Goal: Task Accomplishment & Management: Use online tool/utility

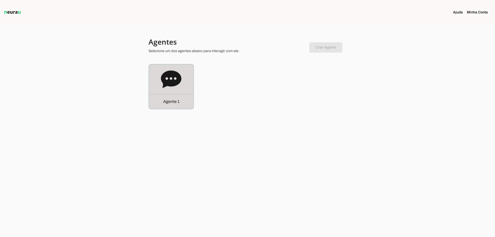
click at [169, 94] on div "Agente 1" at bounding box center [171, 86] width 44 height 44
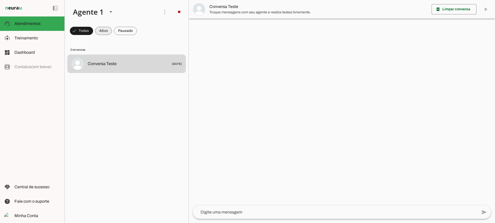
click at [105, 34] on span at bounding box center [103, 31] width 17 height 12
click at [123, 33] on span at bounding box center [125, 31] width 23 height 12
click at [101, 32] on span at bounding box center [98, 31] width 17 height 12
click at [117, 32] on span at bounding box center [125, 31] width 23 height 12
click at [104, 30] on span at bounding box center [98, 31] width 17 height 12
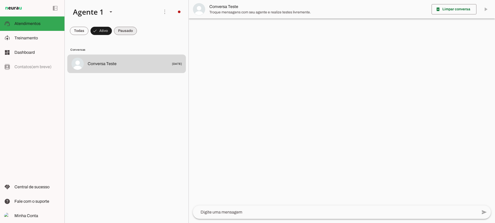
click at [124, 33] on span at bounding box center [125, 31] width 23 height 12
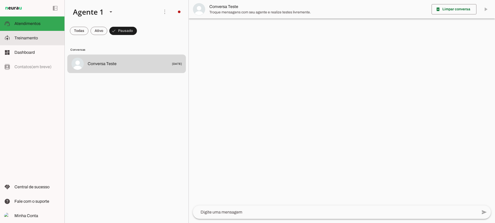
click at [29, 39] on span "Treinamento" at bounding box center [25, 38] width 23 height 4
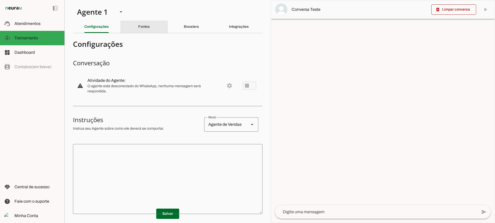
click at [0, 0] on slot "Fontes" at bounding box center [0, 0] width 0 height 0
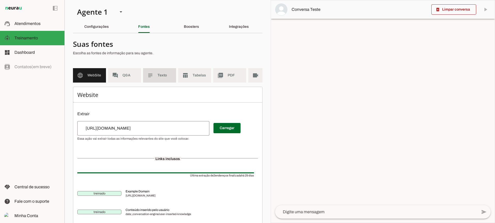
click at [159, 78] on span "Texto" at bounding box center [164, 75] width 14 height 5
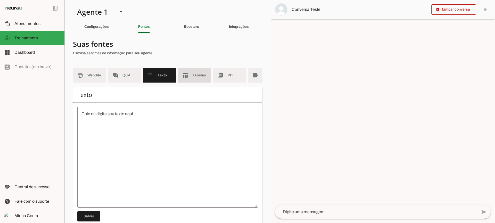
click at [191, 76] on md-item "table_chart Tabelas" at bounding box center [194, 75] width 33 height 14
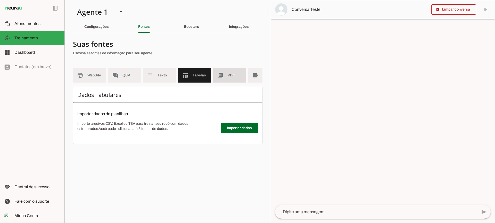
click at [229, 76] on span "PDF" at bounding box center [234, 75] width 14 height 5
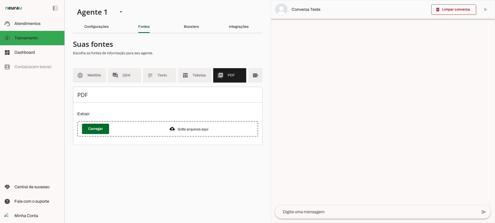
scroll to position [0, 19]
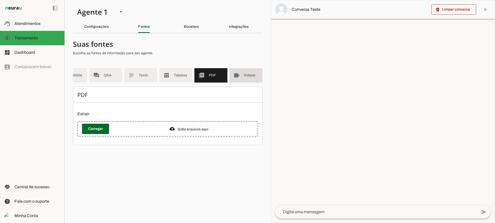
click at [243, 77] on md-item "videocam Videos" at bounding box center [245, 75] width 33 height 14
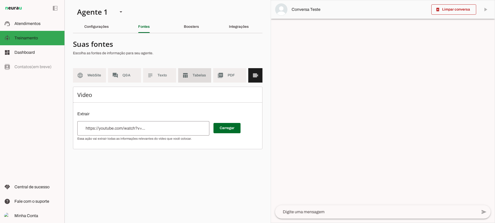
click at [0, 0] on slot "table_chart" at bounding box center [0, 0] width 0 height 0
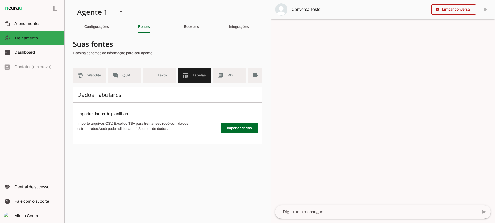
scroll to position [0, 19]
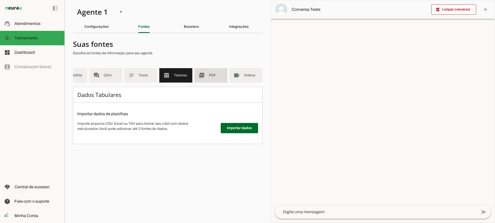
click at [216, 75] on span "PDF" at bounding box center [216, 75] width 14 height 5
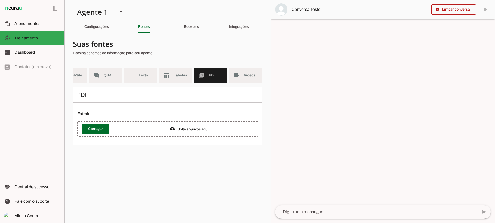
drag, startPoint x: 217, startPoint y: 86, endPoint x: 203, endPoint y: 87, distance: 13.9
click at [203, 86] on md-list "language WebSite forum Q&A subject Texto table_chart Tabelas picture_as_pdf PDF…" at bounding box center [167, 77] width 189 height 19
drag, startPoint x: 206, startPoint y: 91, endPoint x: 191, endPoint y: 88, distance: 14.5
click at [191, 88] on section "Suas fontes Escolha as fontes de informação para seu agente. language WebSite f…" at bounding box center [167, 91] width 189 height 108
drag, startPoint x: 186, startPoint y: 74, endPoint x: 217, endPoint y: 74, distance: 31.2
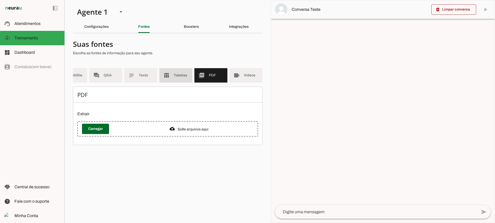
click at [186, 74] on span "Tabelas" at bounding box center [181, 75] width 14 height 5
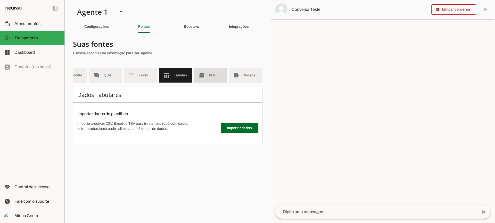
drag, startPoint x: 217, startPoint y: 74, endPoint x: 247, endPoint y: 74, distance: 29.9
click at [217, 74] on span "PDF" at bounding box center [216, 75] width 14 height 5
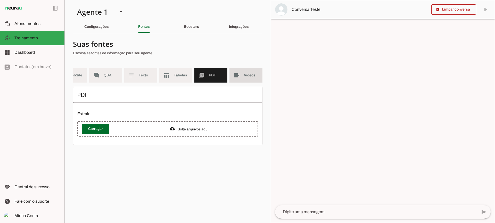
click at [247, 74] on span "Videos" at bounding box center [251, 75] width 14 height 5
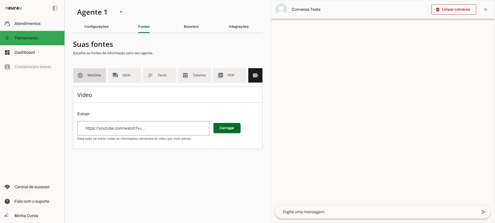
click at [74, 72] on md-item "language WebSite" at bounding box center [89, 75] width 33 height 14
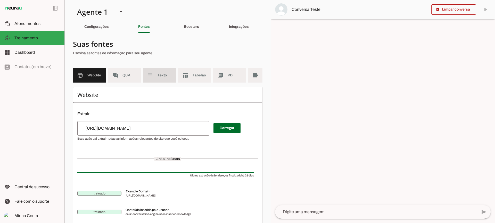
click at [171, 82] on md-item "subject Texto" at bounding box center [159, 75] width 33 height 14
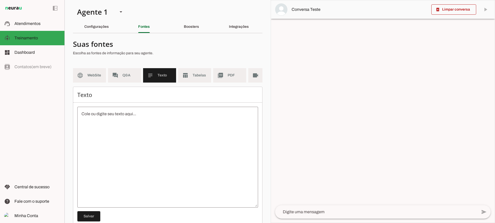
click at [188, 85] on md-list "language WebSite forum Q&A subject Texto table_chart Tabelas picture_as_pdf PDF…" at bounding box center [167, 77] width 189 height 19
click at [199, 78] on span "Tabelas" at bounding box center [199, 75] width 14 height 5
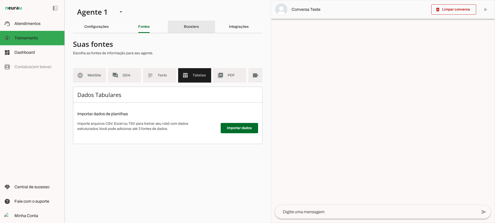
click at [185, 22] on div "Boosters" at bounding box center [191, 27] width 15 height 12
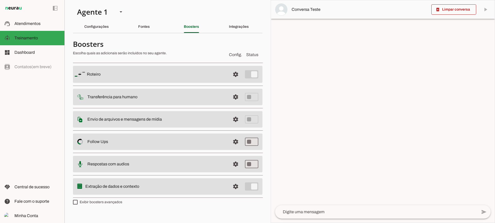
click at [228, 98] on md-item "settings Transferência para humano" at bounding box center [167, 97] width 189 height 16
click at [230, 97] on span at bounding box center [235, 97] width 12 height 12
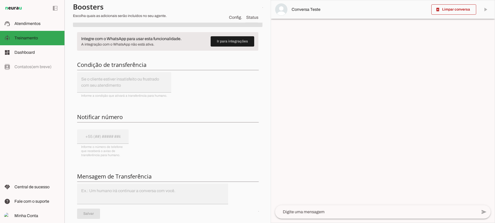
scroll to position [52, 0]
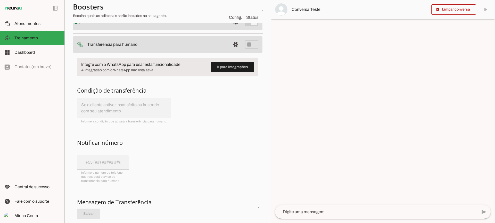
click at [230, 44] on span at bounding box center [235, 44] width 12 height 12
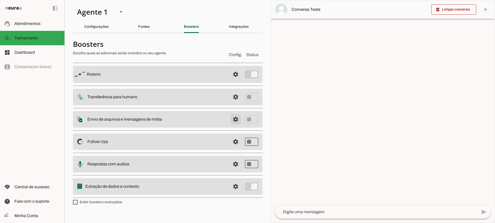
click at [236, 120] on span at bounding box center [235, 119] width 12 height 12
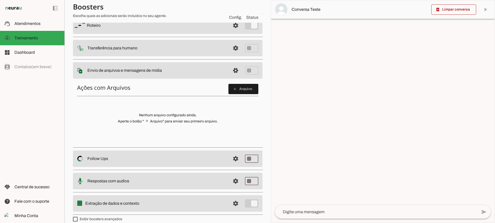
scroll to position [52, 0]
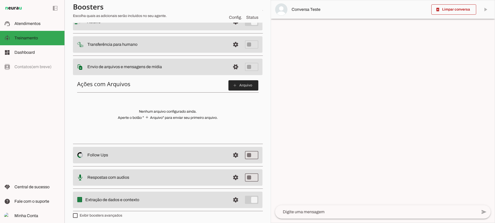
click at [242, 85] on span at bounding box center [243, 85] width 30 height 12
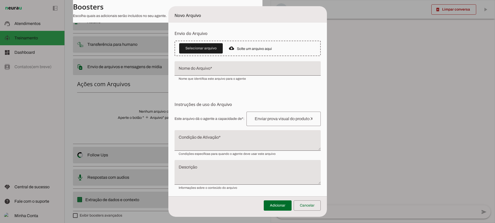
click at [227, 141] on textarea "Condição de Ativação" at bounding box center [247, 143] width 146 height 12
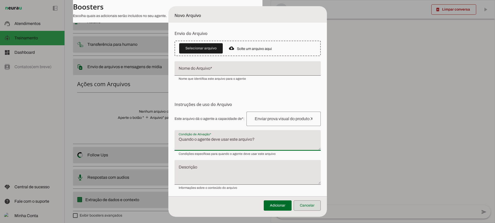
click at [316, 202] on span at bounding box center [306, 206] width 27 height 12
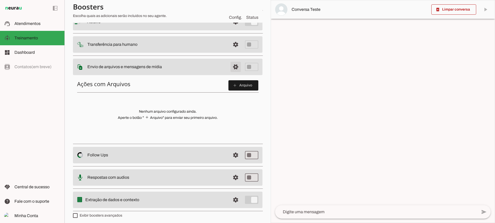
click at [233, 66] on span at bounding box center [235, 67] width 12 height 12
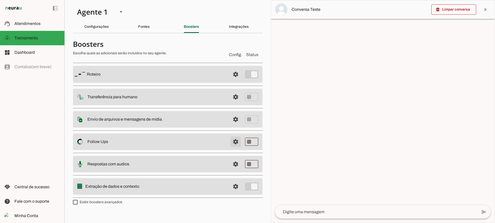
click at [234, 143] on span at bounding box center [235, 142] width 12 height 12
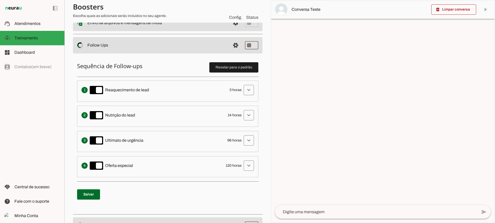
scroll to position [103, 0]
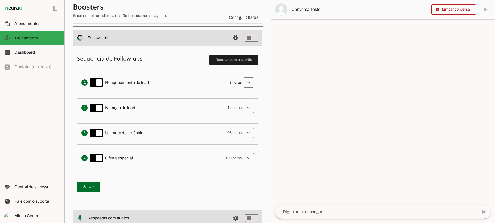
click at [238, 83] on div "Envia uma mensagem para reengajar leads que pararam de responder, incentivando-…" at bounding box center [167, 83] width 172 height 10
click at [242, 83] on span at bounding box center [248, 82] width 12 height 12
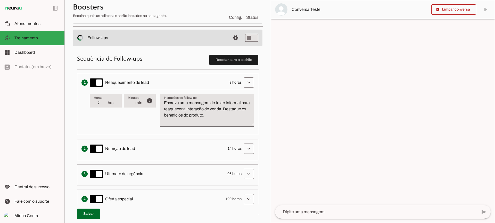
type input "2"
type md-filled-text-field "2"
click at [105, 104] on input "2" at bounding box center [100, 103] width 13 height 6
type input "1"
type md-filled-text-field "1"
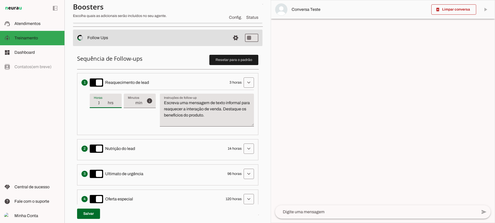
click at [105, 104] on input "1" at bounding box center [100, 103] width 13 height 6
type input "2"
type md-filled-text-field "2"
click at [105, 100] on input "2" at bounding box center [100, 103] width 13 height 6
type input "3"
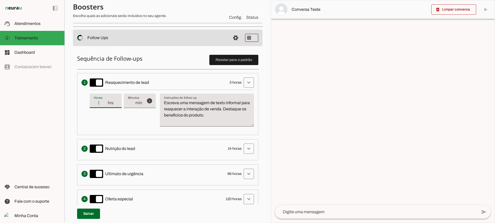
type md-filled-text-field "3"
click at [105, 100] on input "3" at bounding box center [100, 103] width 13 height 6
type input "4"
type md-filled-text-field "4"
click at [105, 100] on input "4" at bounding box center [100, 103] width 13 height 6
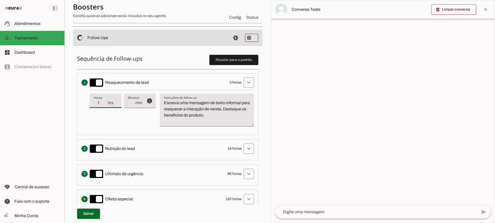
type input "5"
type md-filled-text-field "5"
click at [105, 100] on input "5" at bounding box center [100, 103] width 13 height 6
type input "4"
type md-filled-text-field "4"
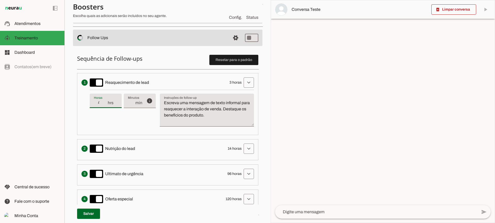
click at [106, 104] on input "4" at bounding box center [100, 103] width 13 height 6
type input "3"
type md-filled-text-field "3"
click at [106, 104] on input "3" at bounding box center [100, 103] width 13 height 6
click at [174, 110] on textarea "Escreva uma mensagem de texto informal para reaquecer a interação de venda. Des…" at bounding box center [207, 112] width 94 height 25
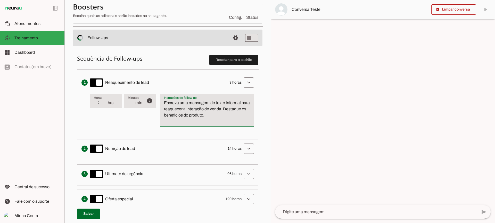
click at [199, 110] on textarea "Escreva uma mensagem de texto informal para reaquecer a interação de venda. Des…" at bounding box center [207, 112] width 94 height 25
click at [204, 103] on textarea "Escreva uma mensagem de texto informal para reaquecer a interação de venda. Des…" at bounding box center [207, 112] width 94 height 25
drag, startPoint x: 232, startPoint y: 115, endPoint x: 160, endPoint y: 93, distance: 75.0
click at [160, 93] on div "info Tempo de atraso / inatividade O tempo de atraso é o tempo de inatividade d…" at bounding box center [172, 110] width 164 height 41
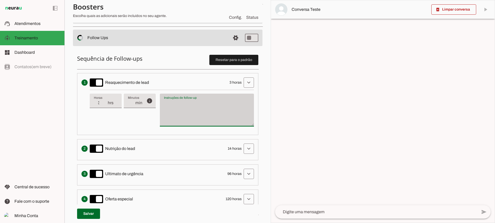
type textarea "Escreva uma mensagem de texto informal para reaquecer a interação de venda. Des…"
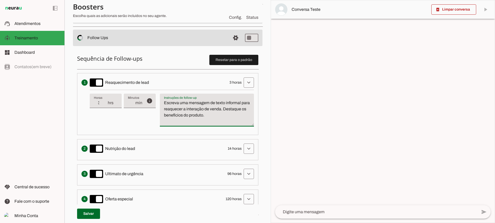
click at [197, 115] on textarea "Escreva uma mensagem de texto informal para reaquecer a interação de venda. Des…" at bounding box center [207, 112] width 94 height 25
type input "4"
type md-filled-text-field "4"
click at [105, 102] on input "4" at bounding box center [100, 103] width 13 height 6
type input "3"
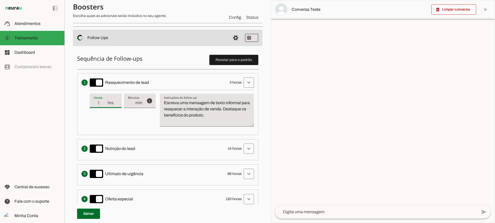
type md-filled-text-field "3"
click at [103, 105] on input "3" at bounding box center [100, 103] width 13 height 6
click at [236, 89] on li "Envia uma mensagem para reengajar leads que pararam de responder, incentivando-…" at bounding box center [167, 104] width 181 height 62
drag, startPoint x: 242, startPoint y: 83, endPoint x: 232, endPoint y: 79, distance: 10.8
click at [242, 83] on span at bounding box center [248, 82] width 12 height 12
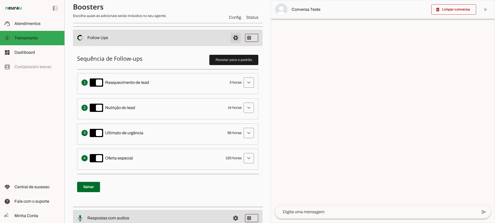
click at [229, 36] on span at bounding box center [235, 38] width 12 height 12
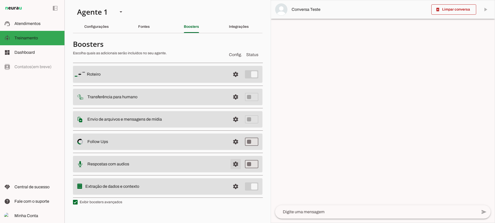
drag, startPoint x: 238, startPoint y: 160, endPoint x: 147, endPoint y: 3, distance: 181.9
click at [238, 162] on span at bounding box center [235, 164] width 12 height 12
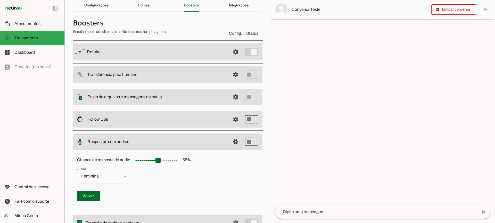
scroll to position [47, 0]
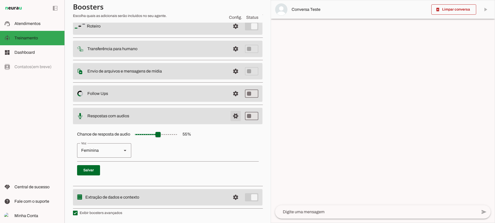
click at [232, 111] on span at bounding box center [235, 116] width 12 height 12
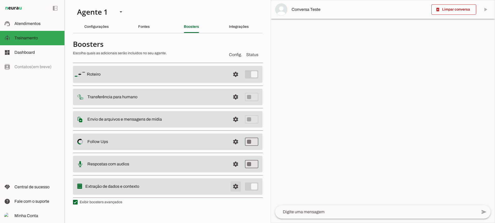
click at [237, 184] on span at bounding box center [235, 187] width 12 height 12
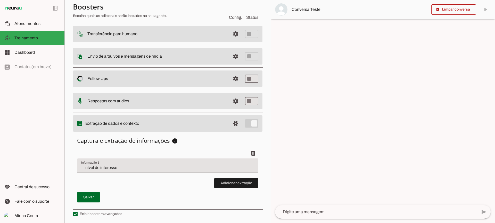
scroll to position [63, 0]
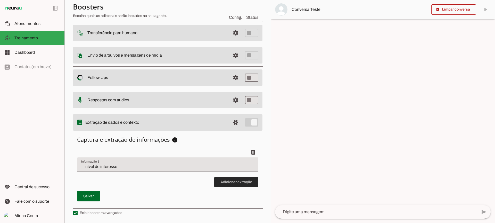
click at [234, 184] on span at bounding box center [236, 182] width 44 height 12
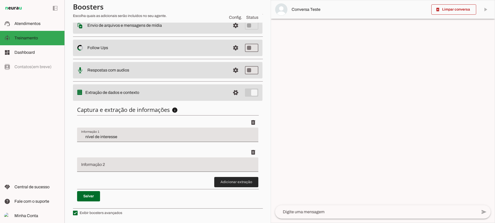
click at [223, 184] on span at bounding box center [236, 182] width 44 height 12
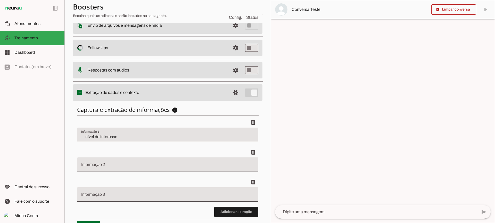
scroll to position [123, 0]
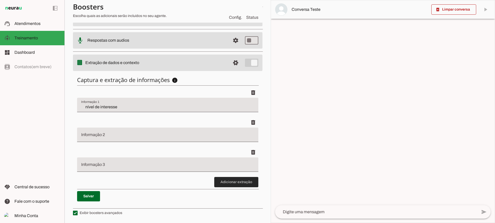
click at [234, 179] on span at bounding box center [236, 182] width 44 height 12
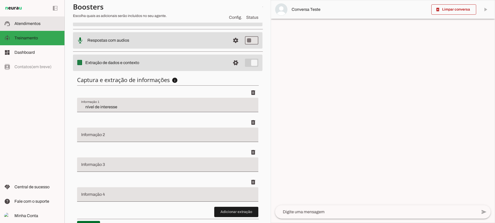
click at [23, 21] on slot at bounding box center [37, 24] width 46 height 6
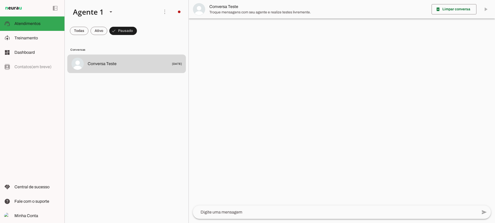
click at [214, 18] on md-item "Conversa Teste" at bounding box center [342, 9] width 306 height 19
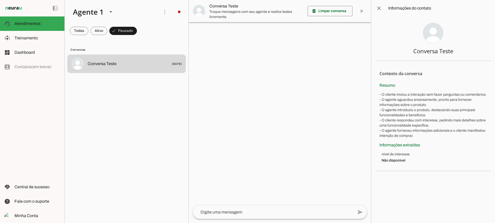
click at [212, 15] on span "Troque mensagens com seu agente e realize testes livremente." at bounding box center [256, 14] width 94 height 10
click at [382, 10] on span at bounding box center [378, 8] width 12 height 12
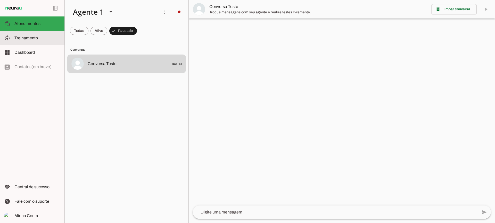
click at [42, 39] on slot at bounding box center [37, 38] width 46 height 6
